Goal: Task Accomplishment & Management: Manage account settings

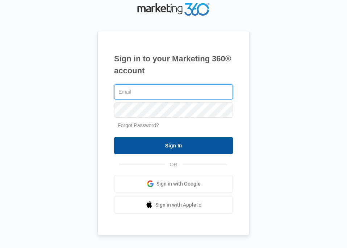
type input "[EMAIL_ADDRESS][DOMAIN_NAME]"
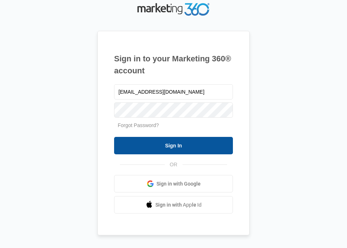
click at [202, 149] on input "Sign In" at bounding box center [173, 145] width 119 height 17
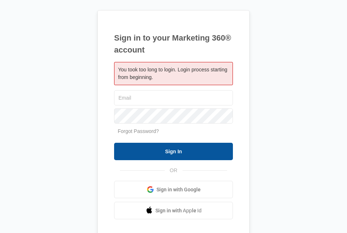
type input "[EMAIL_ADDRESS][DOMAIN_NAME]"
click at [214, 156] on input "Sign In" at bounding box center [173, 151] width 119 height 17
